Goal: Task Accomplishment & Management: Use online tool/utility

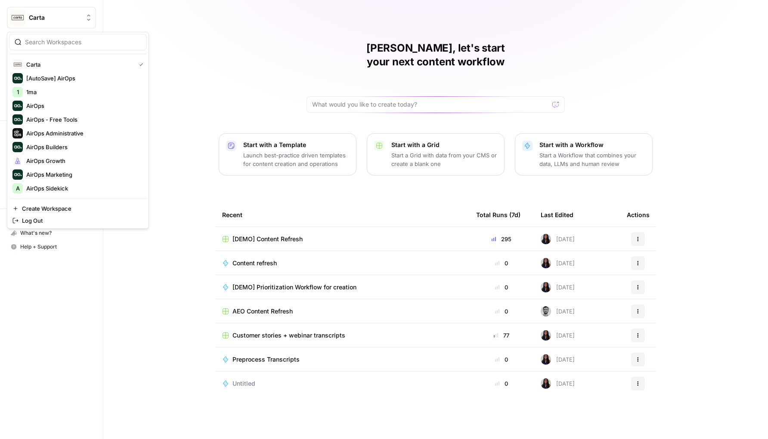
click at [40, 19] on span "Carta" at bounding box center [55, 17] width 52 height 9
click at [69, 206] on span "Create Workspace" at bounding box center [81, 208] width 118 height 9
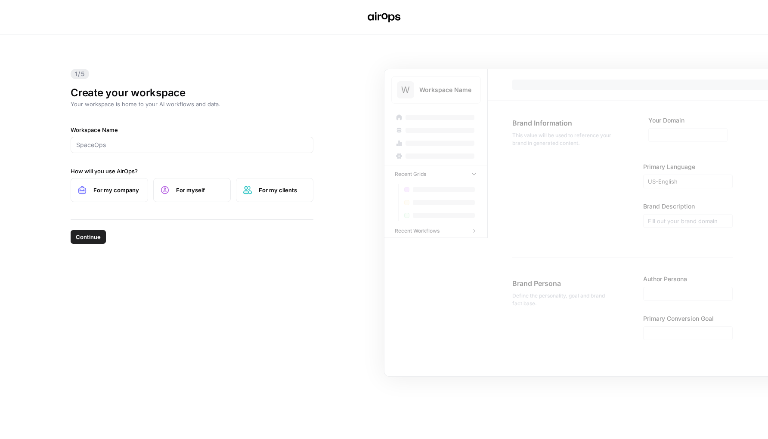
click at [391, 40] on div "1/5 Create your workspace Your workspace is home to your AI workflows and data.…" at bounding box center [384, 236] width 768 height 405
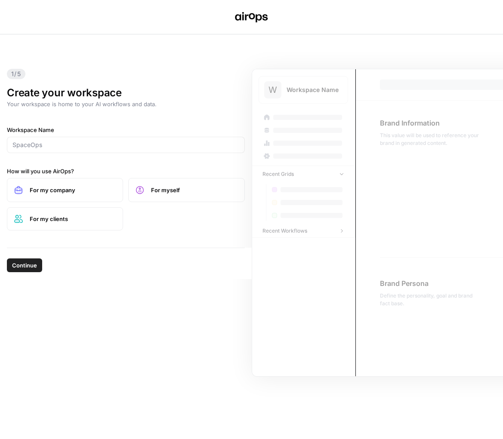
click at [328, 53] on div "1/5 Create your workspace Your workspace is home to your AI workflows and data.…" at bounding box center [251, 236] width 503 height 405
click at [430, 25] on header at bounding box center [251, 17] width 503 height 34
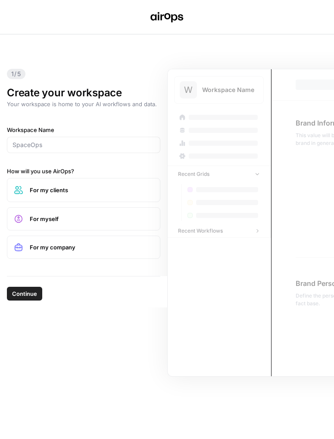
click at [304, 37] on div "1/5 Create your workspace Your workspace is home to your AI workflows and data.…" at bounding box center [167, 236] width 334 height 405
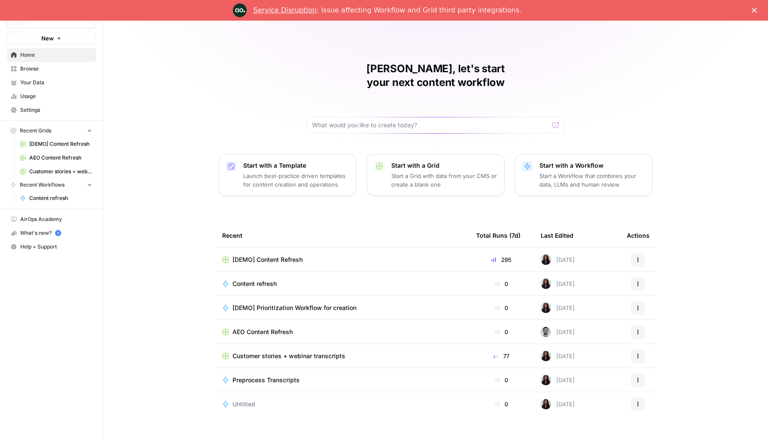
click at [214, 62] on div "[PERSON_NAME], let's start your next content workflow Start with a Template Lau…" at bounding box center [435, 230] width 665 height 419
